Goal: Check status

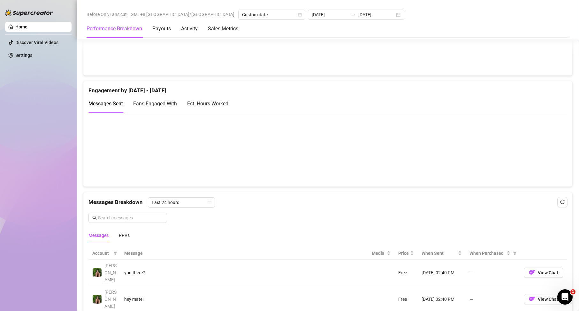
scroll to position [192, 0]
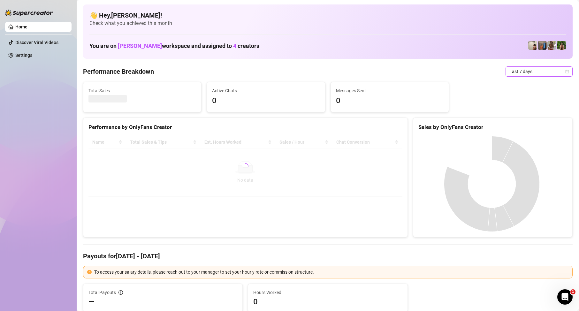
click at [514, 73] on span "Last 7 days" at bounding box center [539, 72] width 59 height 10
click at [520, 124] on div "Custom date" at bounding box center [534, 125] width 57 height 7
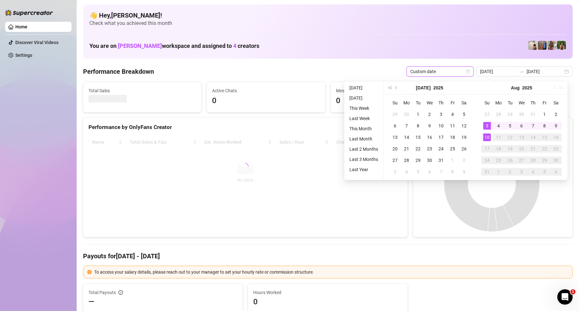
type input "[DATE]"
click at [485, 139] on div "10" at bounding box center [487, 138] width 8 height 8
type input "[DATE]"
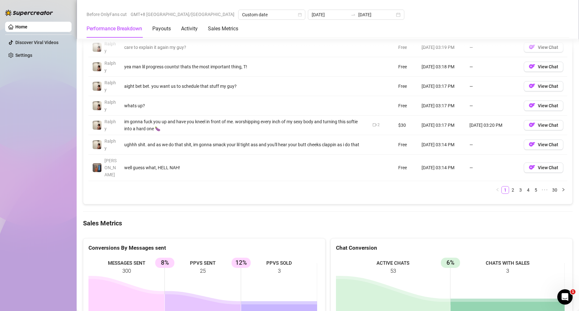
scroll to position [831, 0]
